Goal: Understand process/instructions: Learn how to perform a task or action

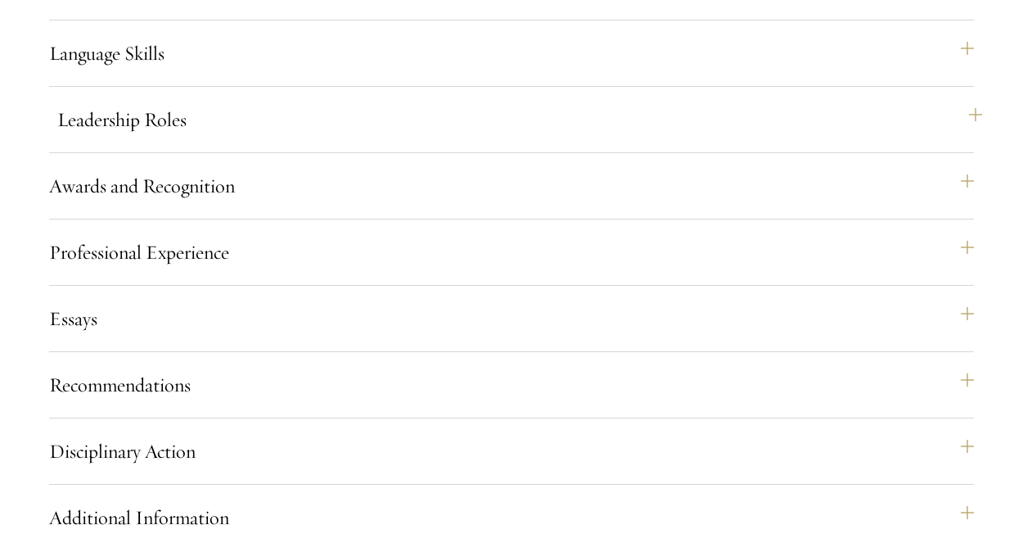
scroll to position [1670, 0]
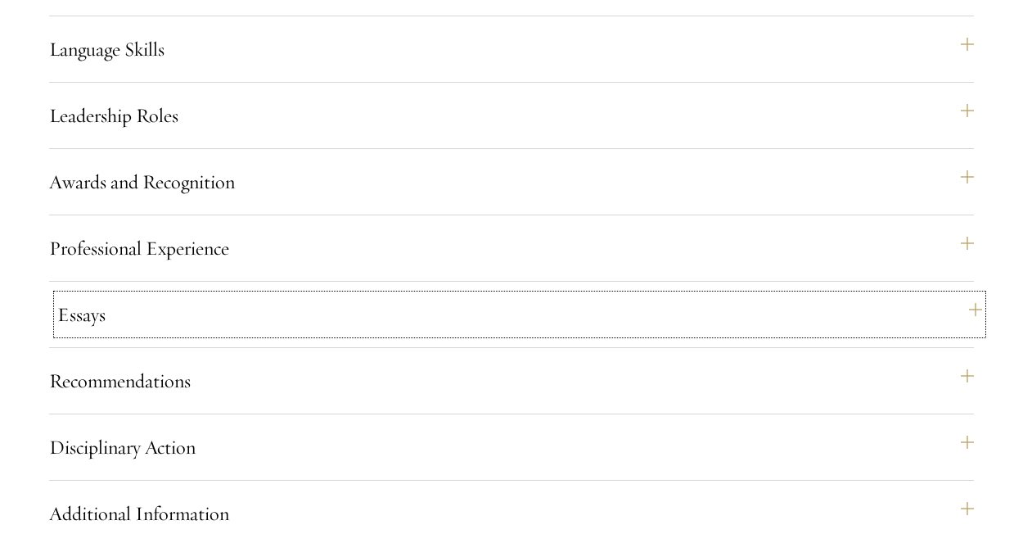
click at [101, 334] on button "Essays" at bounding box center [519, 314] width 925 height 39
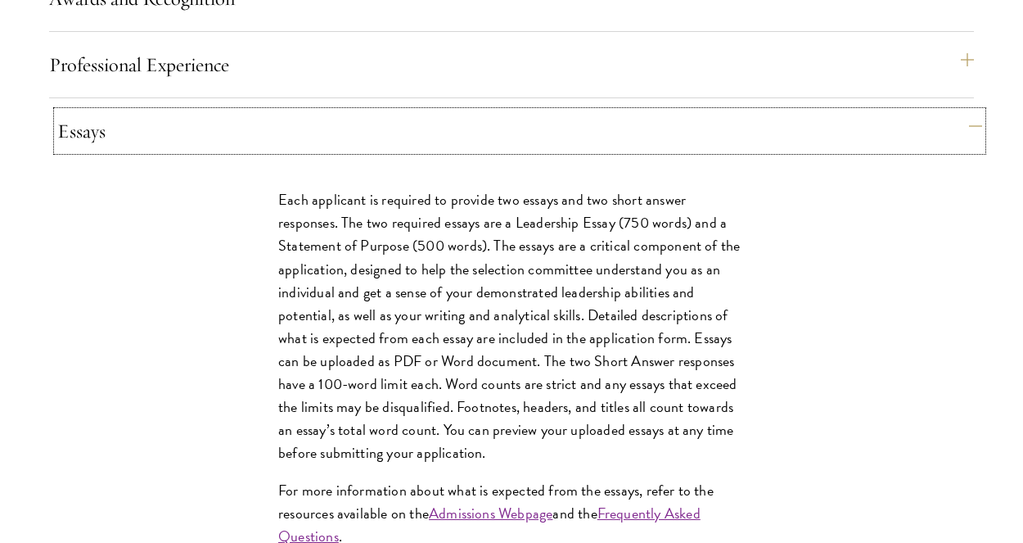
scroll to position [1866, 0]
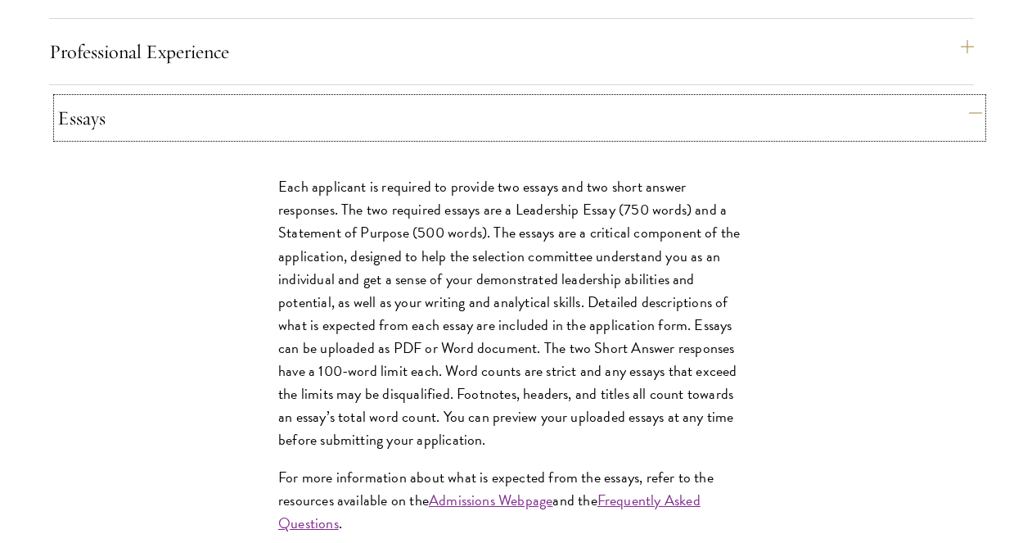
click at [313, 137] on button "Essays" at bounding box center [519, 117] width 925 height 39
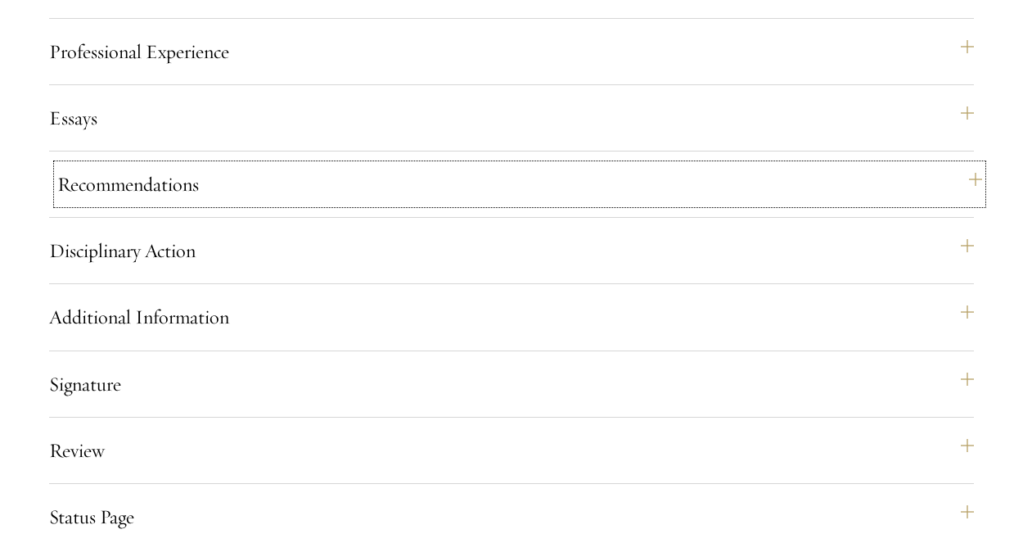
click at [179, 204] on button "Recommendations" at bounding box center [519, 184] width 925 height 39
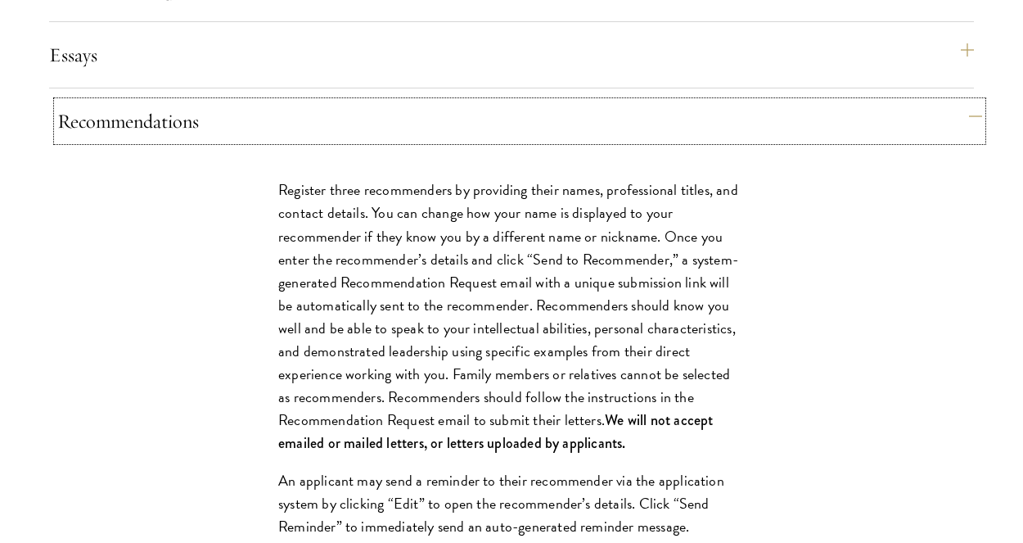
scroll to position [1932, 0]
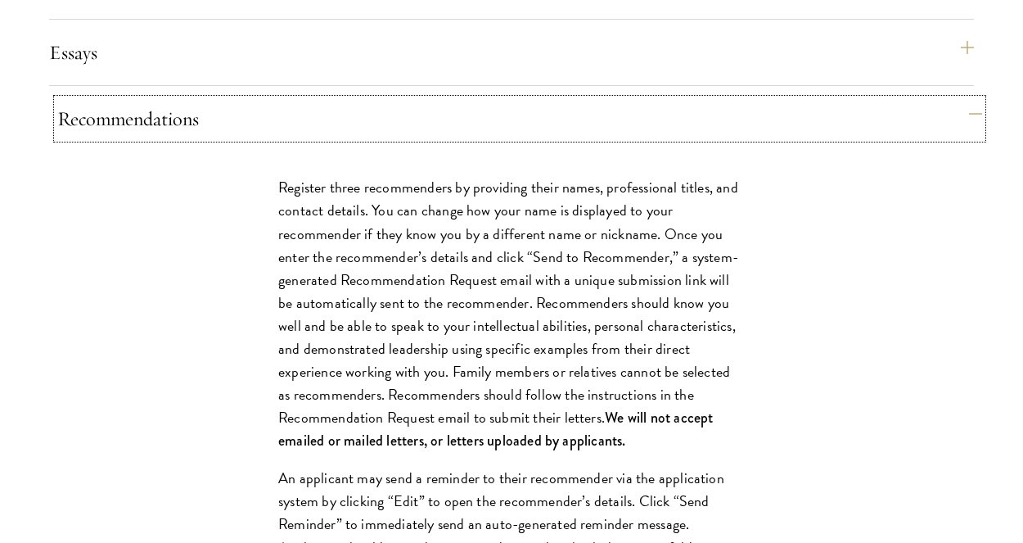
click at [195, 138] on button "Recommendations" at bounding box center [519, 118] width 925 height 39
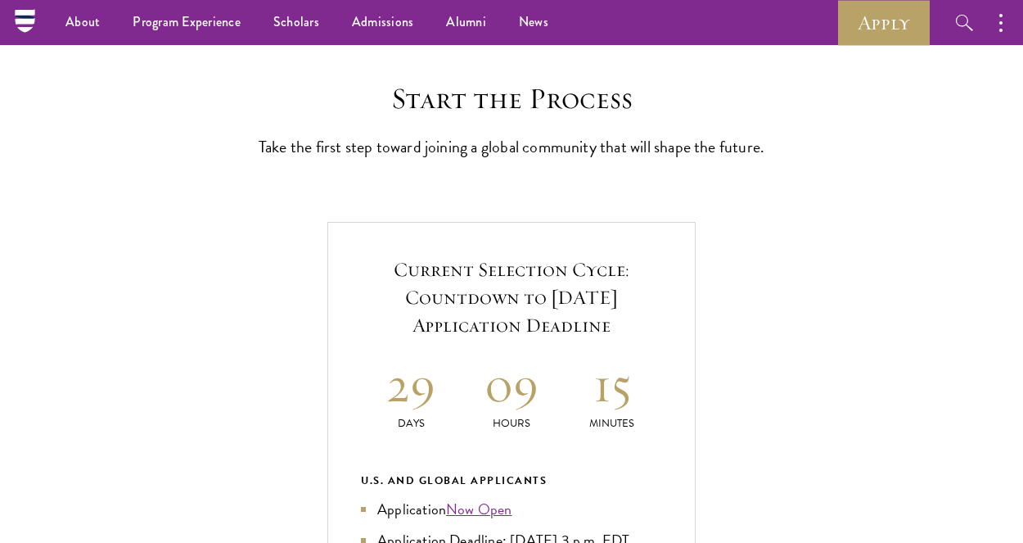
scroll to position [393, 0]
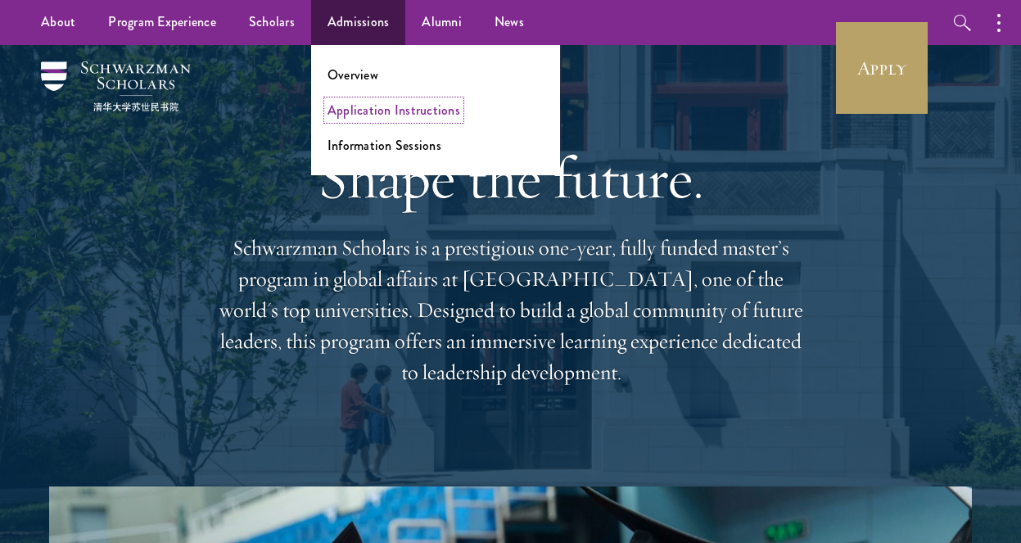
click at [347, 109] on link "Application Instructions" at bounding box center [393, 110] width 133 height 19
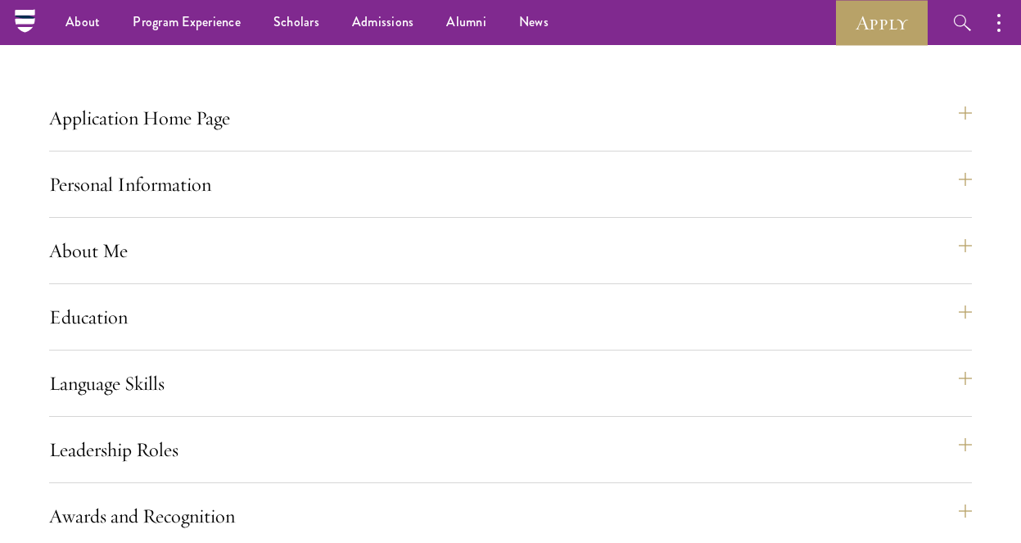
scroll to position [1309, 0]
